Goal: Information Seeking & Learning: Learn about a topic

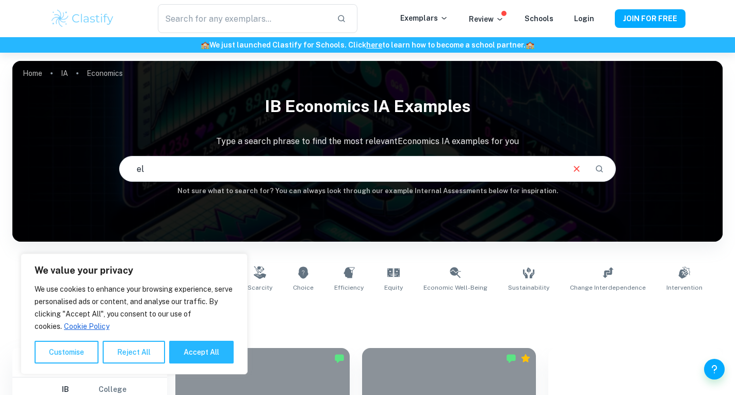
type input "e"
type input "w"
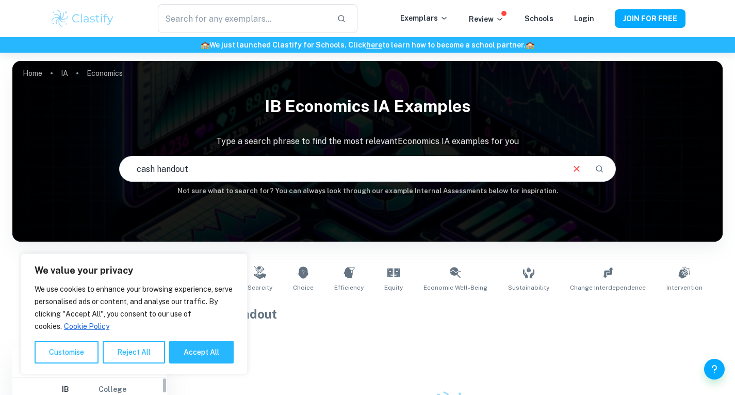
click at [119, 348] on button "Reject All" at bounding box center [134, 351] width 62 height 23
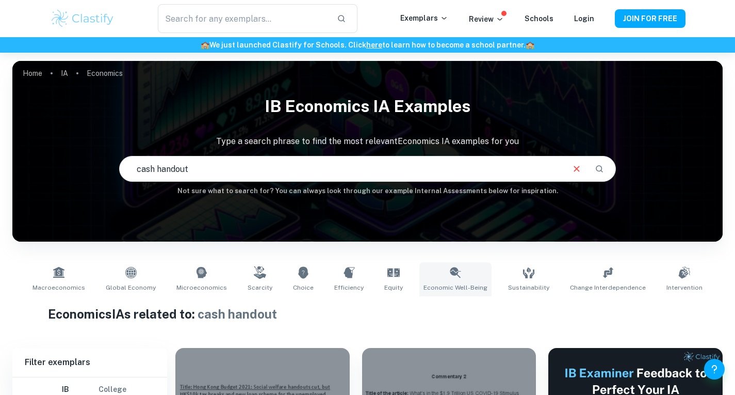
click at [470, 281] on link "Economic Well-Being" at bounding box center [455, 279] width 72 height 34
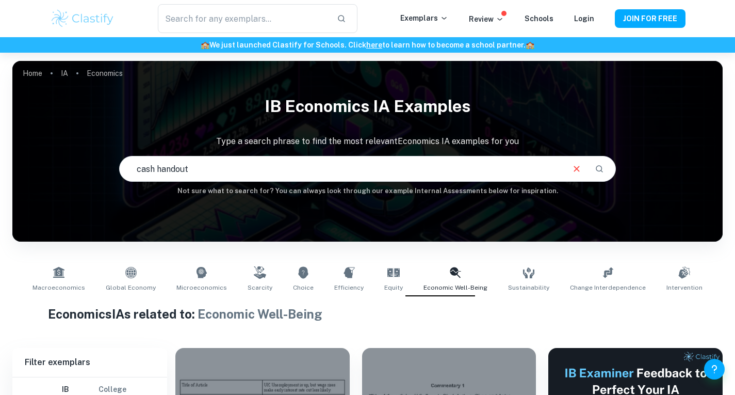
click at [283, 171] on input "cash handout" at bounding box center [342, 168] width 444 height 29
drag, startPoint x: 250, startPoint y: 171, endPoint x: 96, endPoint y: 163, distance: 153.9
click at [96, 163] on div "IB Economics IA examples Type a search phrase to find the most relevant Economi…" at bounding box center [367, 143] width 710 height 106
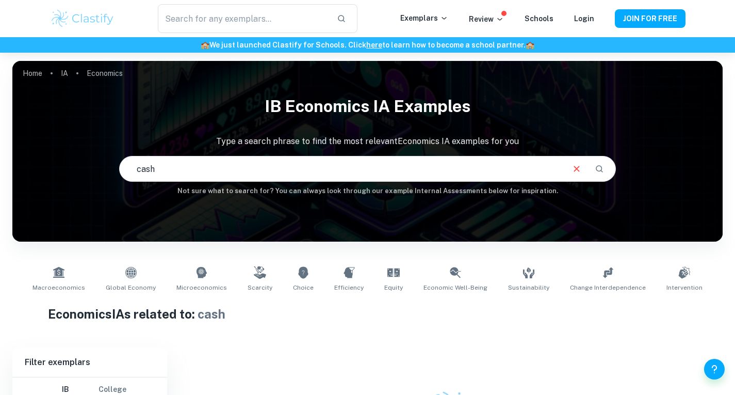
scroll to position [108, 0]
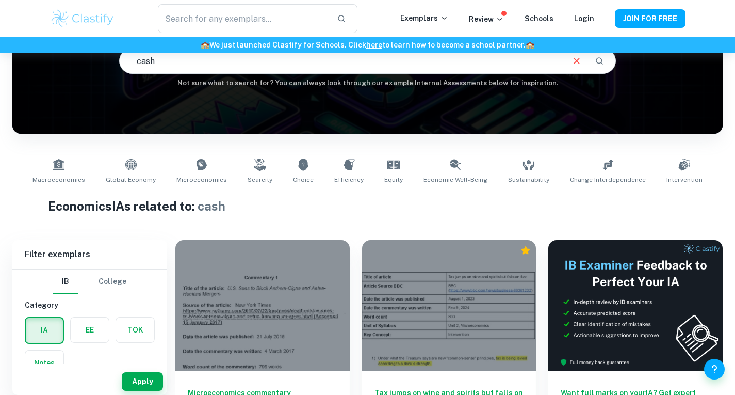
drag, startPoint x: 176, startPoint y: 63, endPoint x: 130, endPoint y: 60, distance: 46.0
click at [131, 60] on input "cash" at bounding box center [342, 60] width 444 height 29
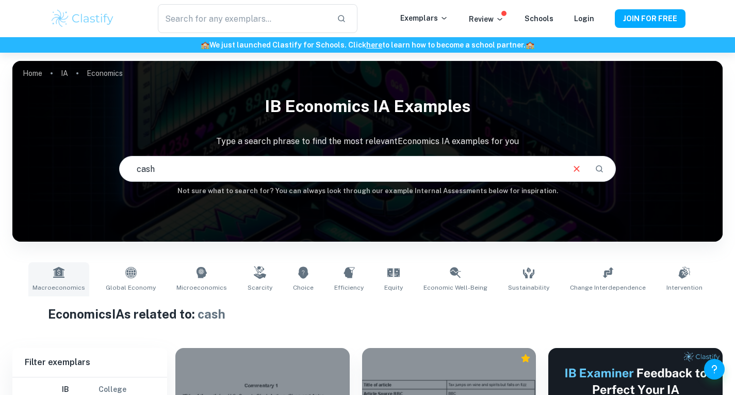
scroll to position [0, 0]
click at [73, 281] on link "Macroeconomics" at bounding box center [58, 279] width 61 height 34
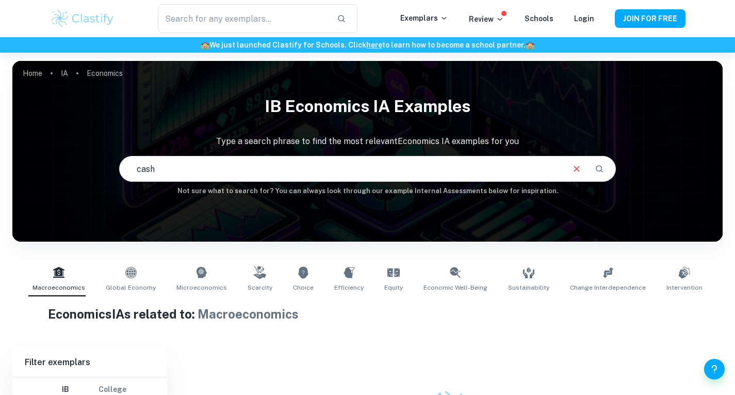
click at [132, 172] on input "cash" at bounding box center [342, 168] width 444 height 29
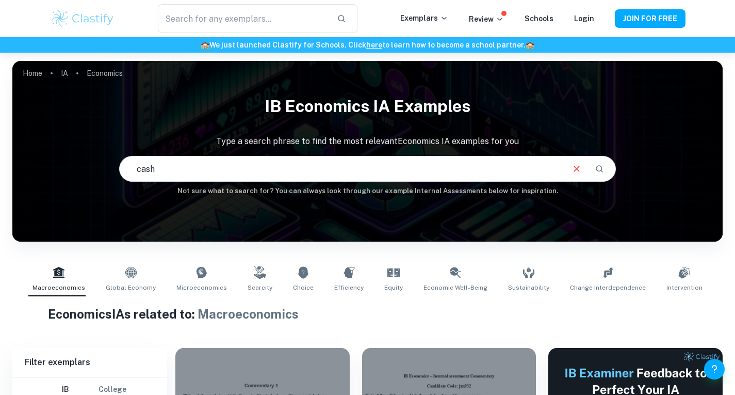
click at [249, 167] on input "cash" at bounding box center [342, 168] width 444 height 29
click at [440, 166] on input "cash" at bounding box center [342, 168] width 444 height 29
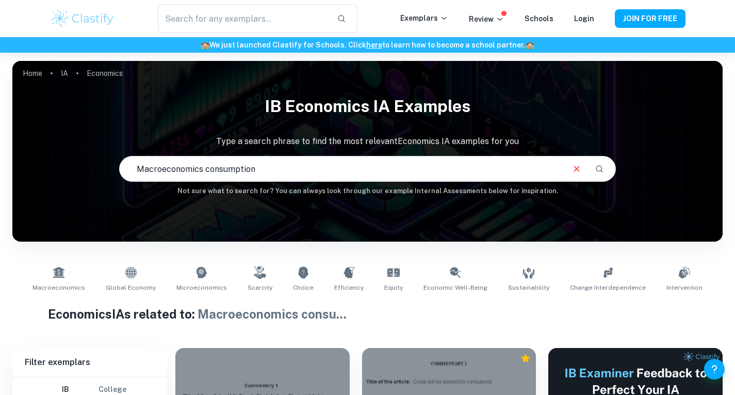
drag, startPoint x: 294, startPoint y: 169, endPoint x: 108, endPoint y: 166, distance: 185.7
click at [108, 166] on div "IB Economics IA examples Type a search phrase to find the most relevant Economi…" at bounding box center [367, 143] width 710 height 106
click at [235, 174] on input "Macroeconomics consumption" at bounding box center [342, 168] width 444 height 29
type input "Macroeconomics [GEOGRAPHIC_DATA]"
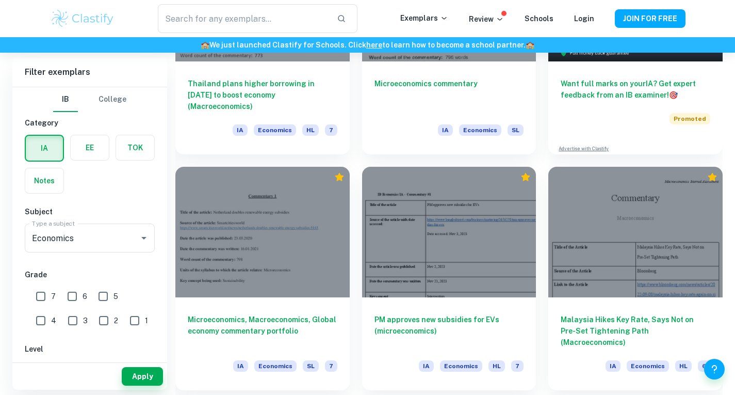
scroll to position [417, 0]
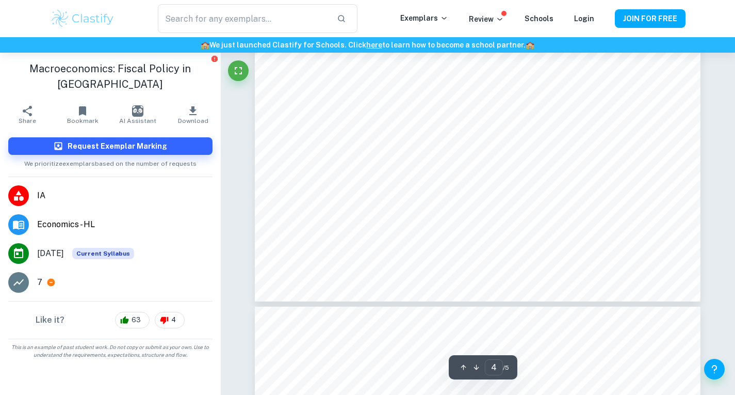
scroll to position [2115, 0]
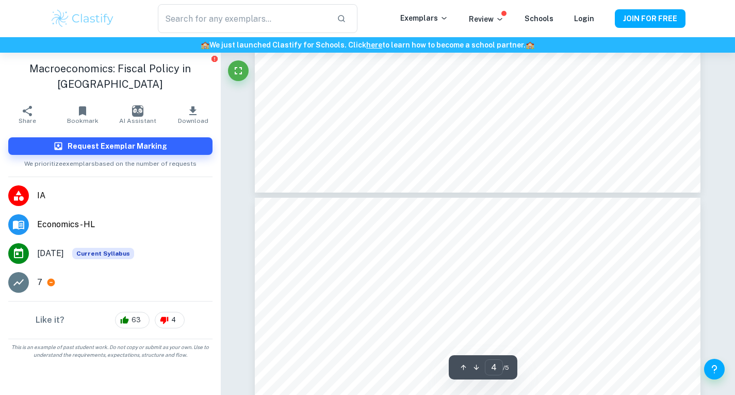
type input "5"
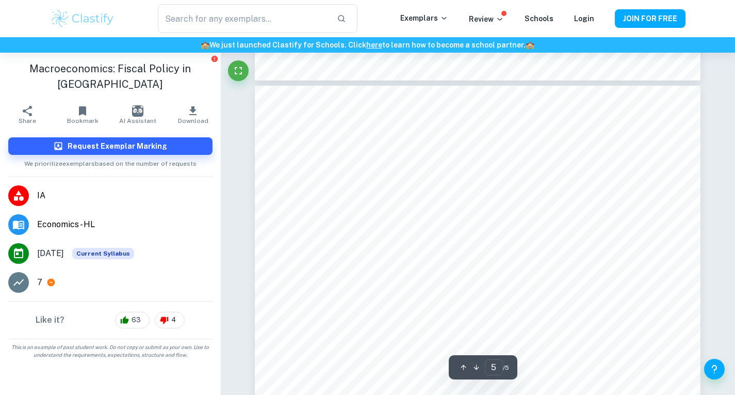
scroll to position [2682, 0]
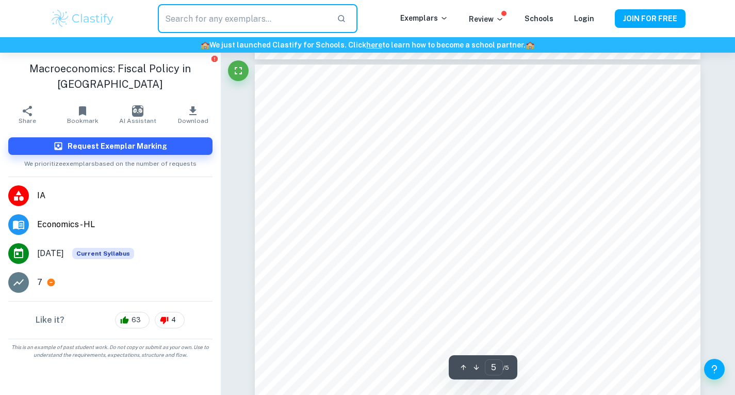
click at [234, 26] on input "text" at bounding box center [243, 18] width 170 height 29
type input "w"
type input "c"
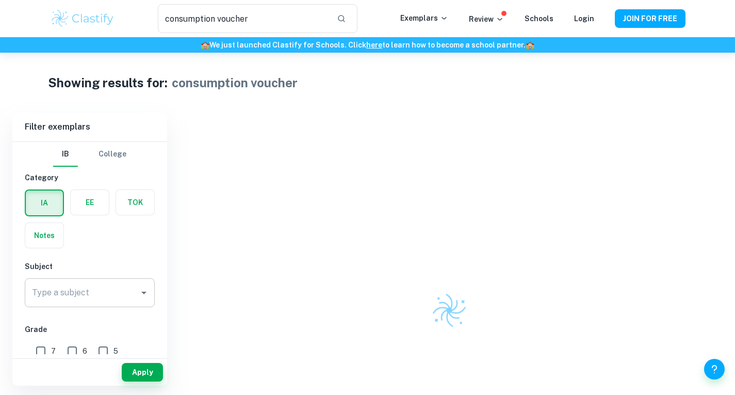
click at [107, 290] on input "Type a subject" at bounding box center [81, 293] width 105 height 20
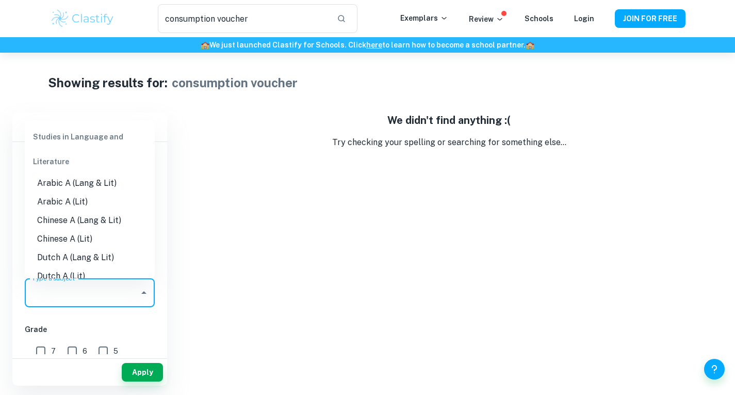
scroll to position [258, 0]
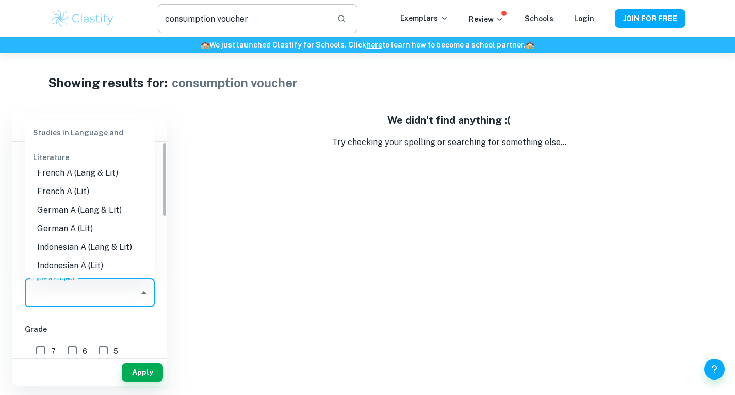
click at [267, 21] on input "consumption voucher" at bounding box center [243, 18] width 170 height 29
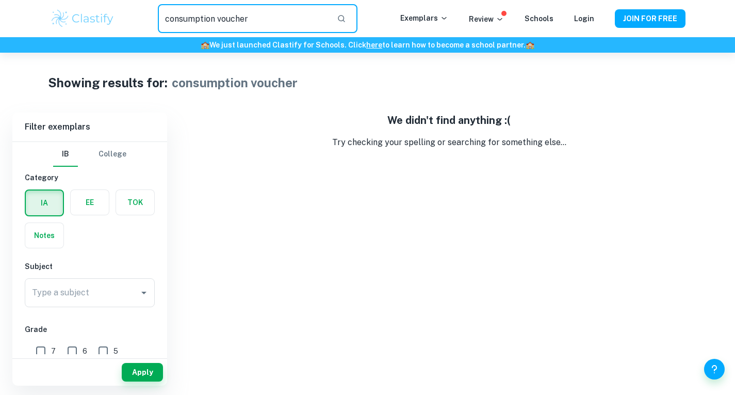
drag, startPoint x: 267, startPoint y: 21, endPoint x: 103, endPoint y: 21, distance: 163.5
click at [104, 21] on div "consumption voucher ​ Exemplars Review Schools Login JOIN FOR FREE" at bounding box center [368, 18] width 660 height 29
type input "cash handout"
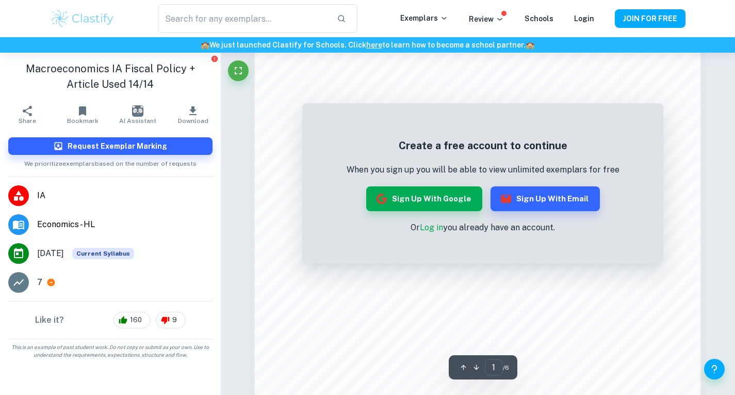
scroll to position [877, 0]
